Goal: Check status: Check status

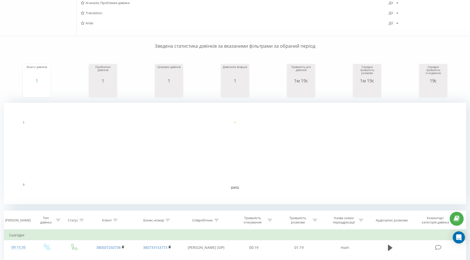
scroll to position [141, 0]
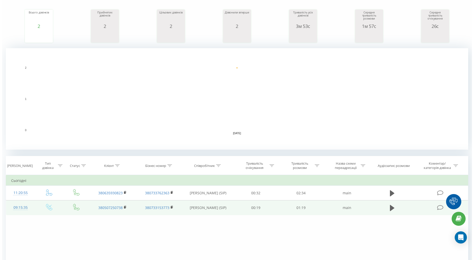
scroll to position [226, 0]
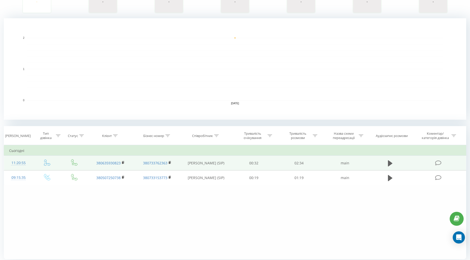
click at [15, 160] on div "11:20:55" at bounding box center [18, 163] width 19 height 10
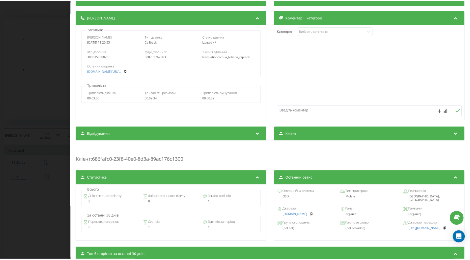
scroll to position [133, 0]
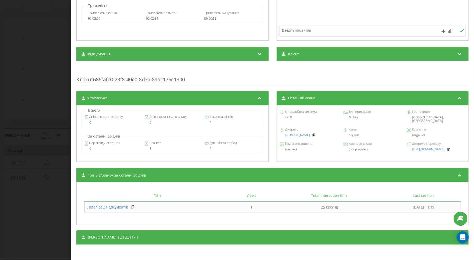
click at [44, 186] on div "Дзвінок : ua15_-1755591655.88704 1 x - 02:53 00:00 00:00 Транскрипція Для AI-ан…" at bounding box center [237, 130] width 474 height 260
